Goal: Find specific page/section: Find specific page/section

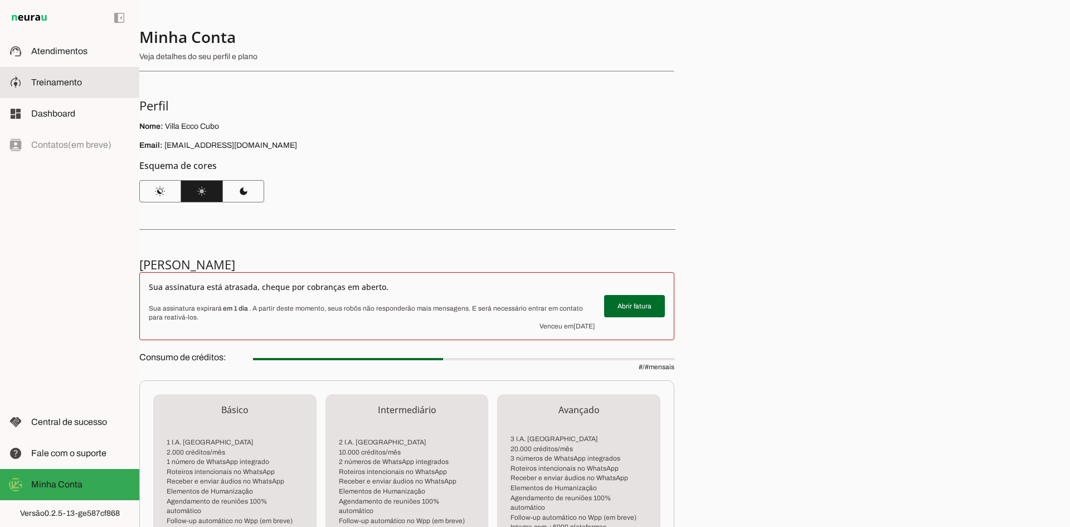
click at [42, 82] on span "Treinamento" at bounding box center [56, 81] width 51 height 9
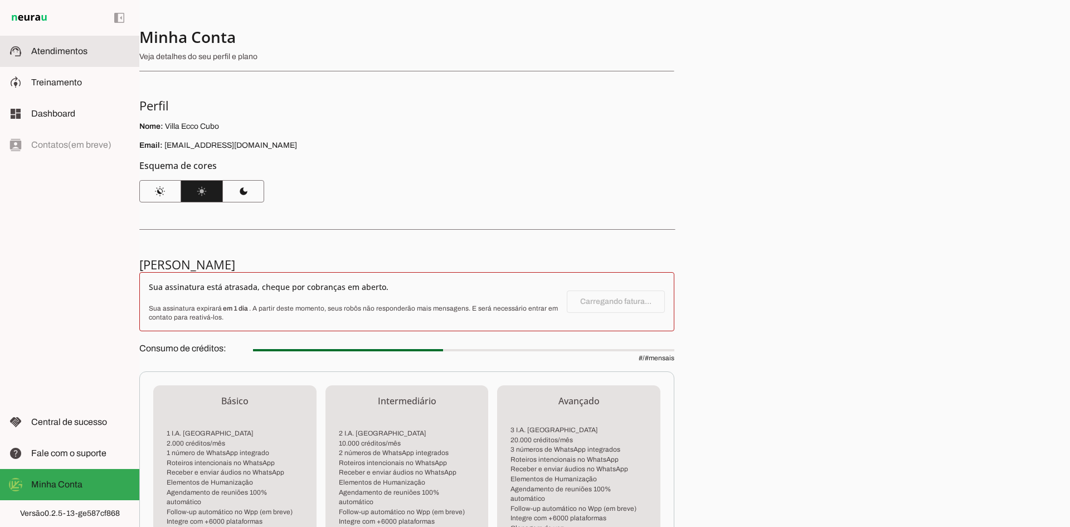
click at [70, 55] on span "Atendimentos" at bounding box center [59, 50] width 56 height 9
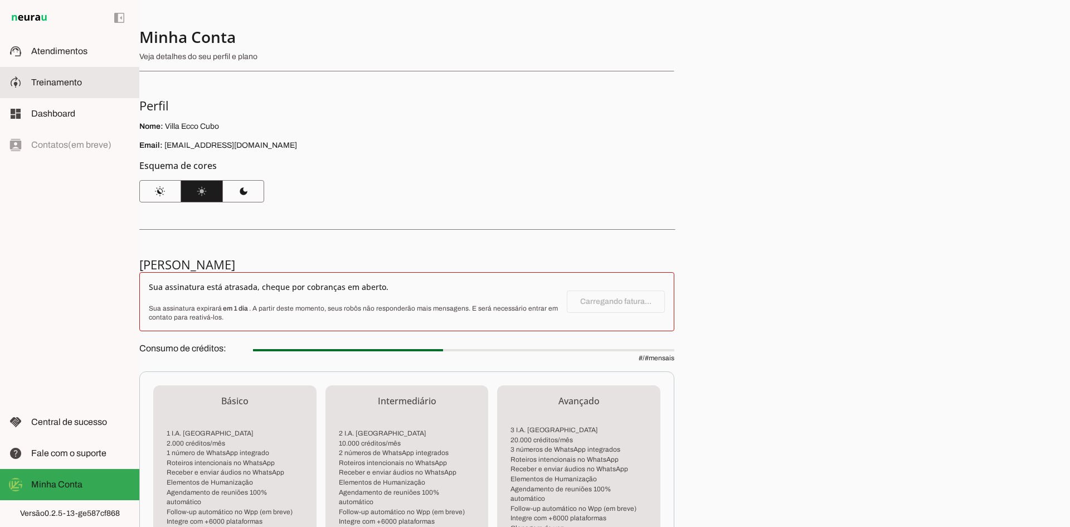
click at [45, 80] on span "Treinamento" at bounding box center [56, 81] width 51 height 9
